Goal: Obtain resource: Download file/media

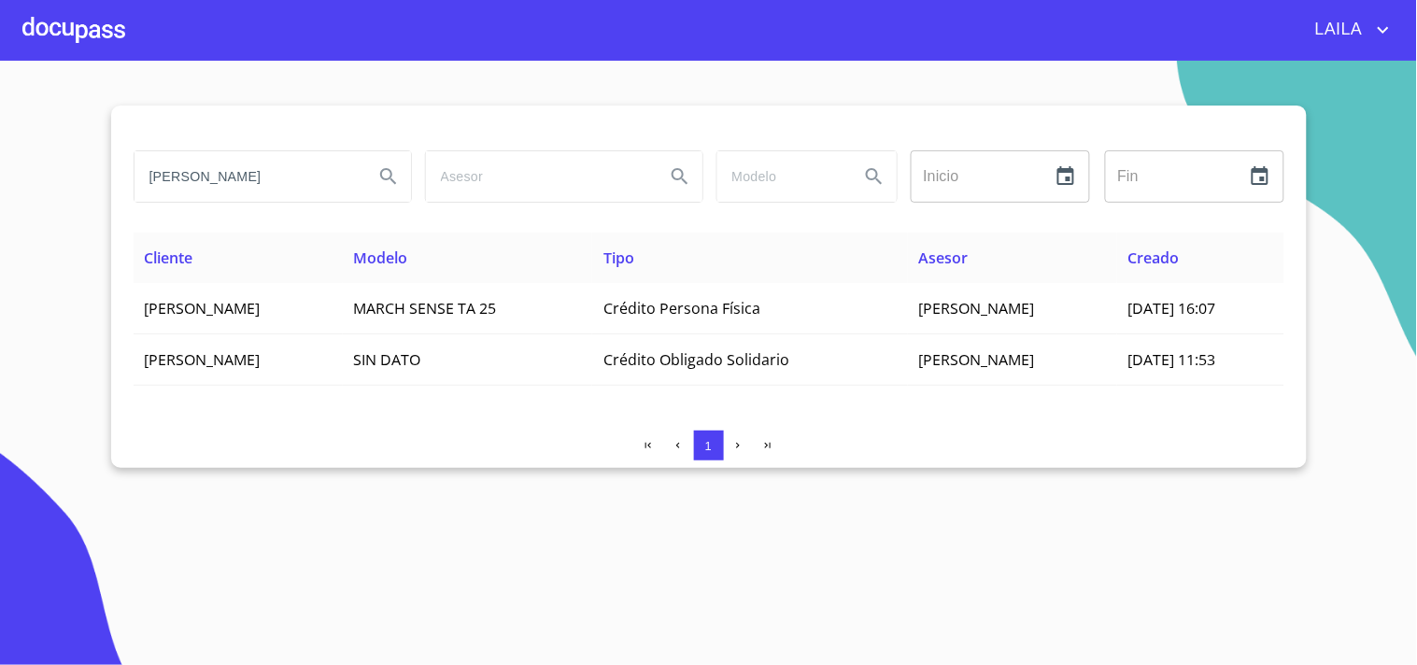
type input "[PERSON_NAME]"
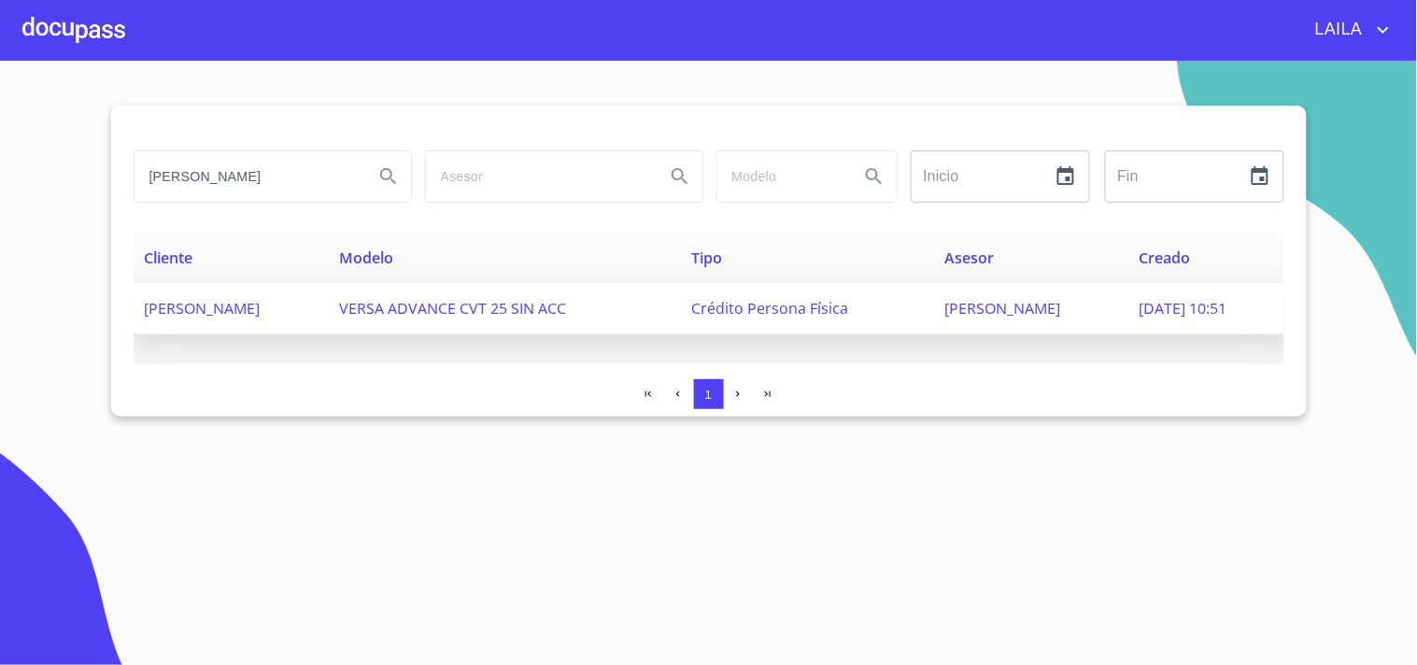
click at [257, 318] on td "[PERSON_NAME]" at bounding box center [231, 308] width 195 height 51
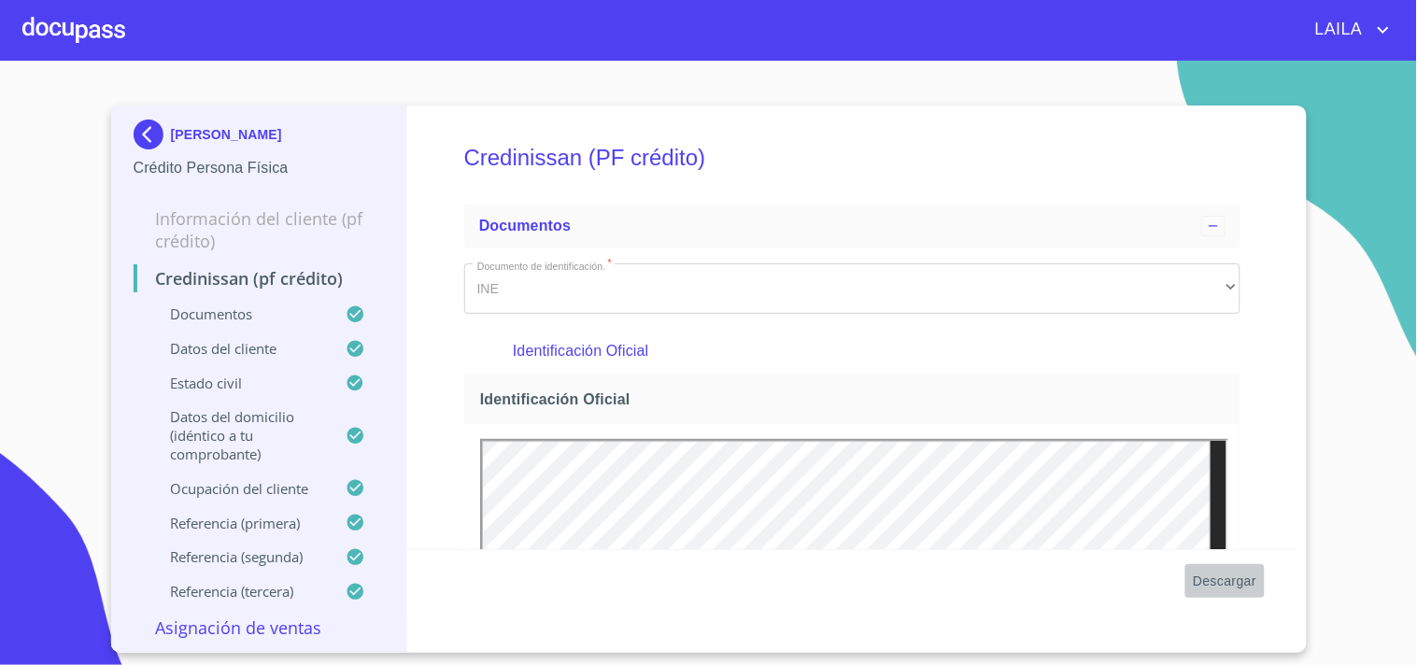
click at [1240, 591] on span "Descargar" at bounding box center [1225, 581] width 64 height 23
click at [161, 128] on img at bounding box center [152, 135] width 37 height 30
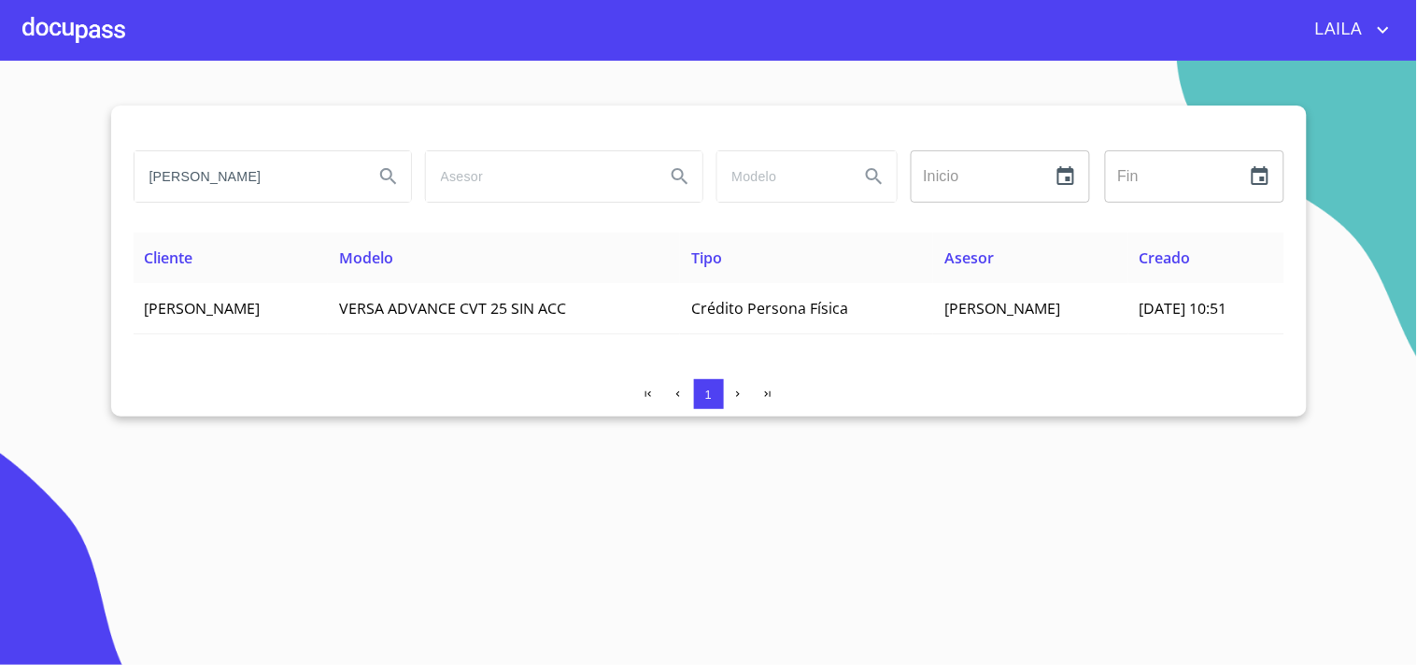
click at [264, 185] on input "[PERSON_NAME]" at bounding box center [247, 176] width 224 height 50
click at [260, 178] on input "[PERSON_NAME]" at bounding box center [247, 176] width 224 height 50
type input "V"
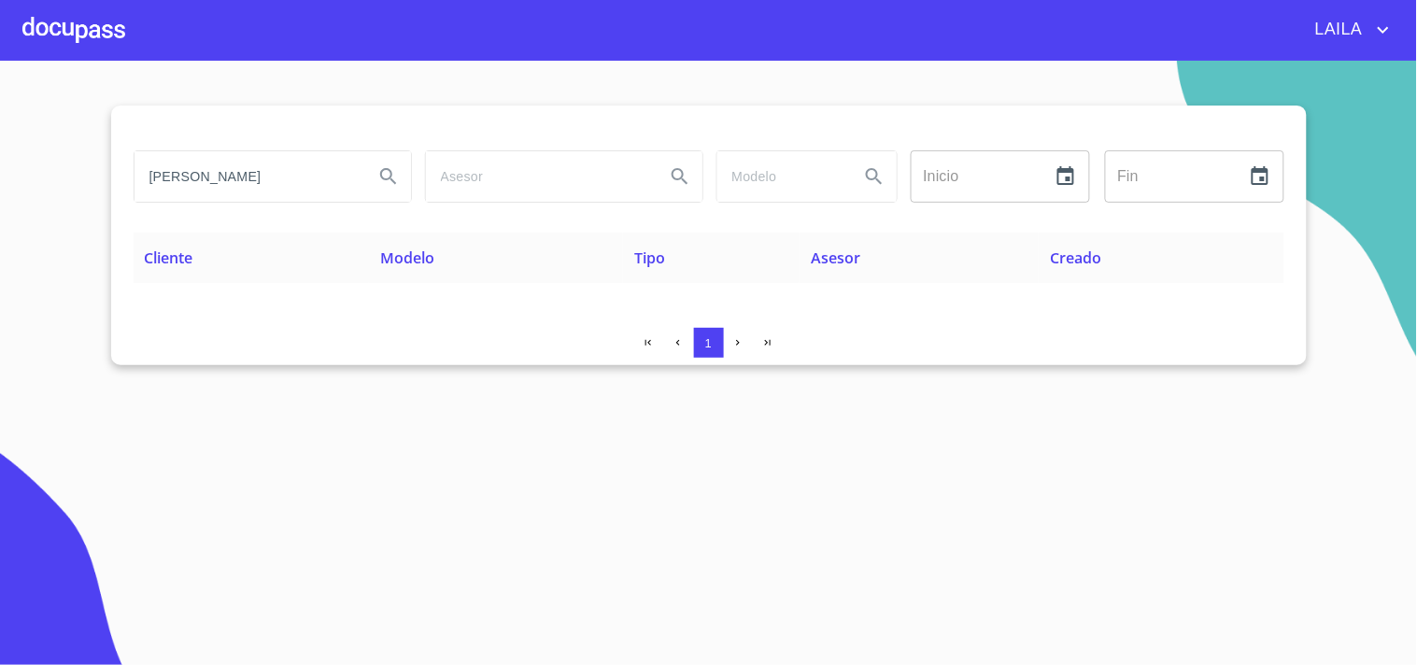
drag, startPoint x: 306, startPoint y: 183, endPoint x: 114, endPoint y: 160, distance: 193.0
click at [114, 160] on div "[PERSON_NAME] [PERSON_NAME] ​ Fin ​ Cliente Modelo Tipo Asesor Creado 1" at bounding box center [709, 236] width 1196 height 260
type input "[PERSON_NAME]"
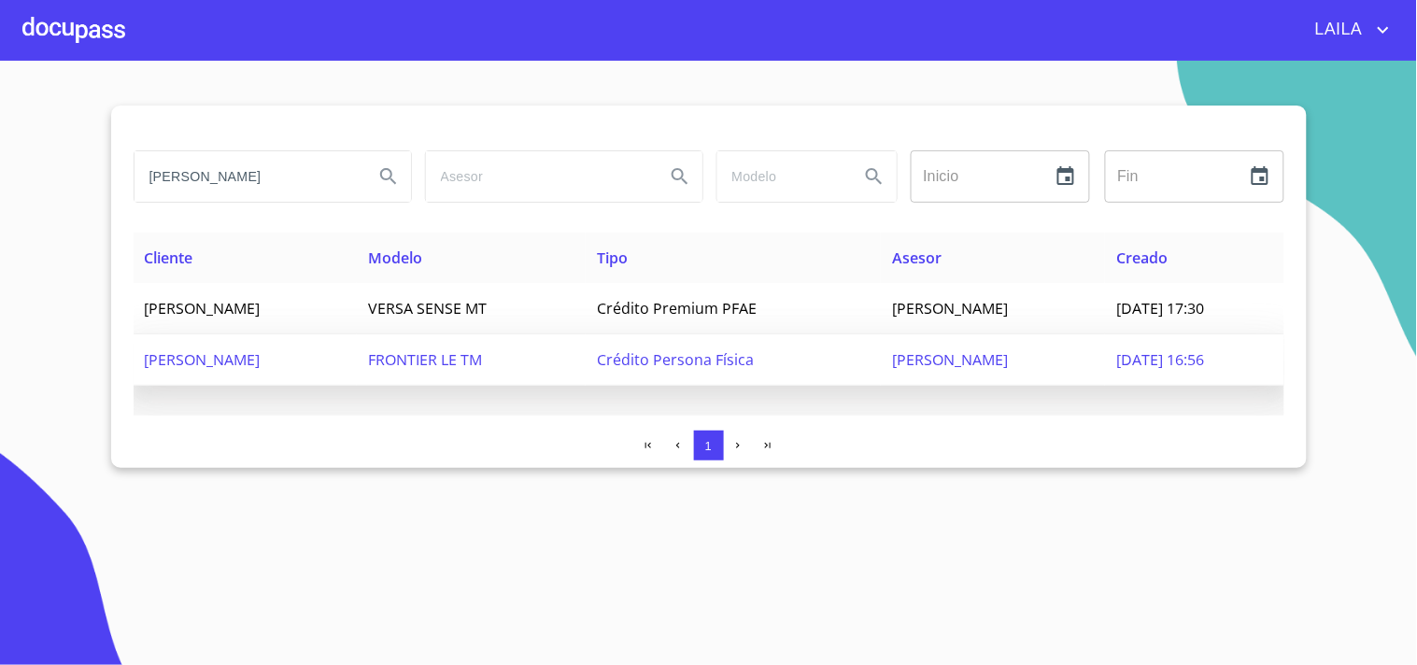
click at [261, 355] on span "[PERSON_NAME]" at bounding box center [203, 359] width 116 height 21
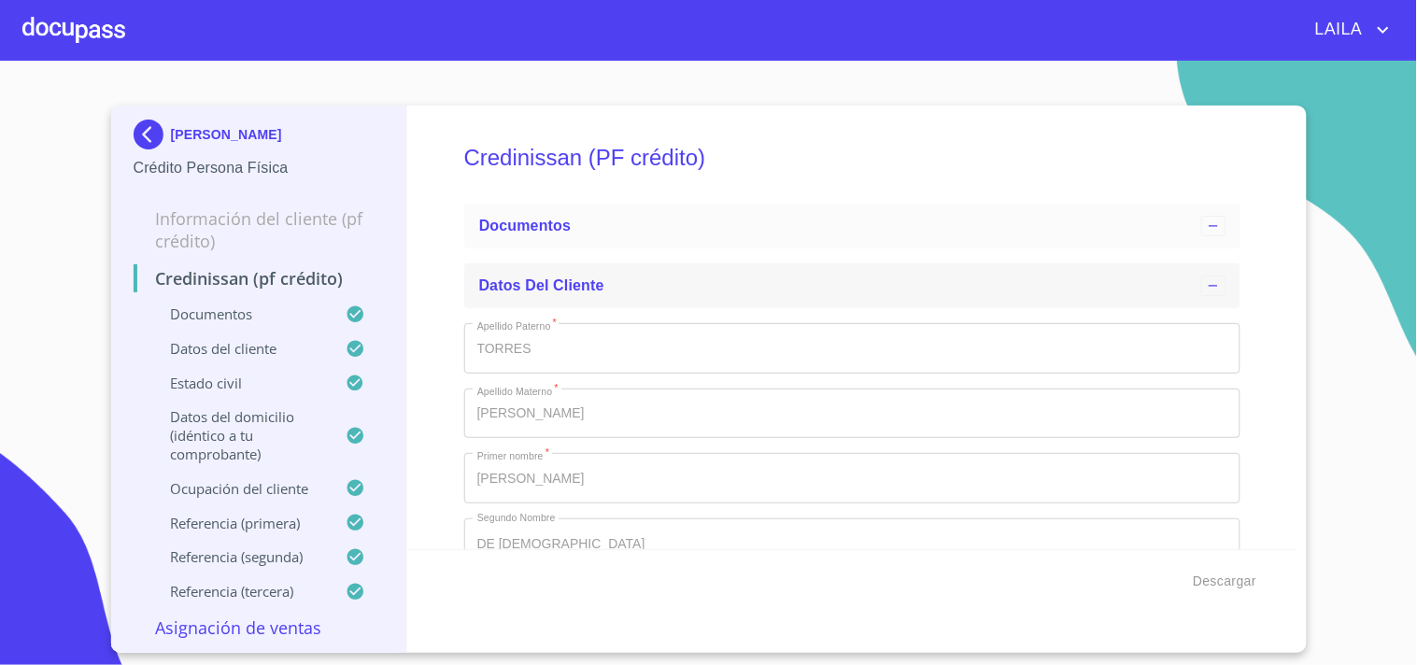
type input "8 de mar. de 2018"
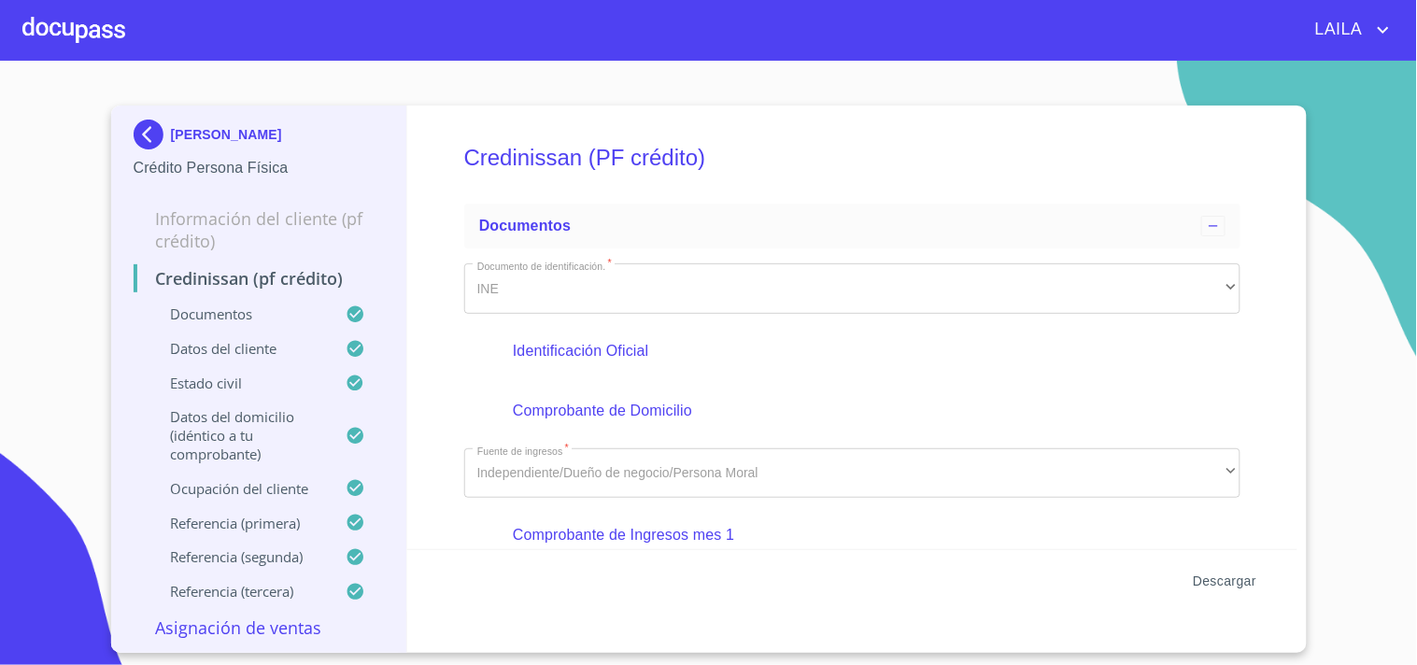
click at [1208, 576] on span "Descargar" at bounding box center [1225, 581] width 64 height 23
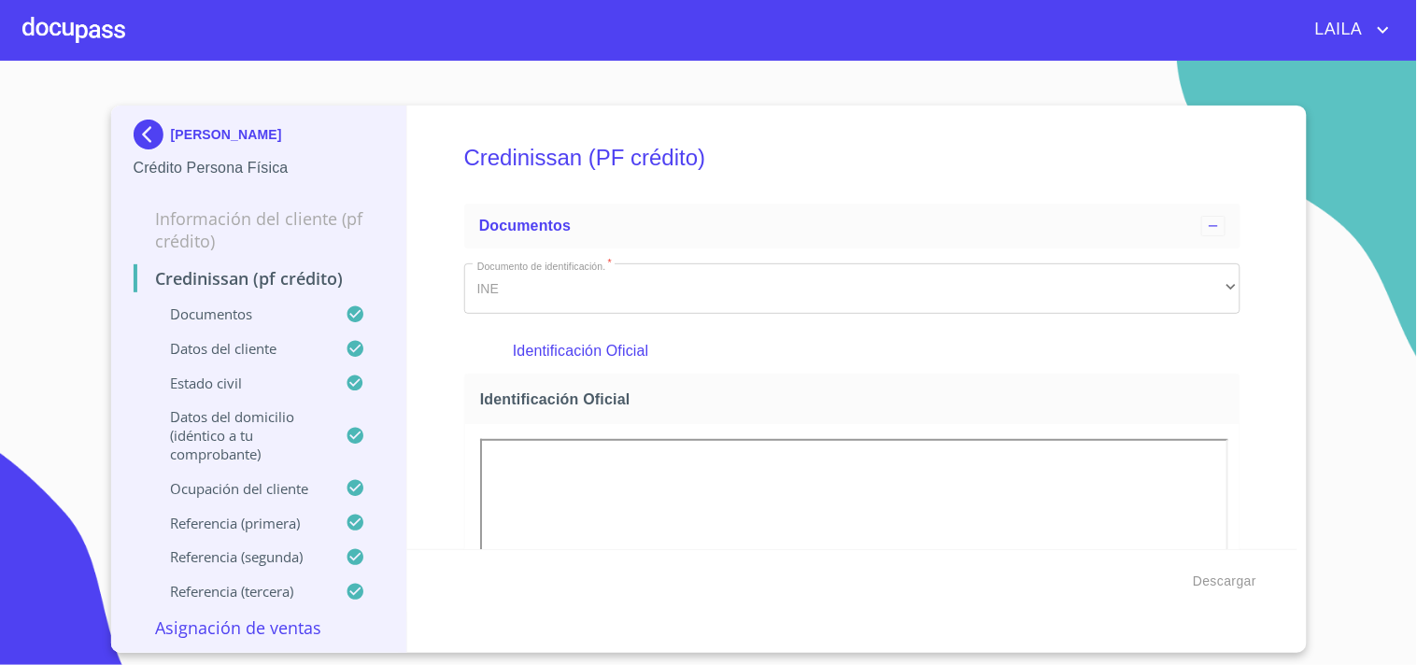
click at [152, 126] on img at bounding box center [152, 135] width 37 height 30
